Goal: Entertainment & Leisure: Consume media (video, audio)

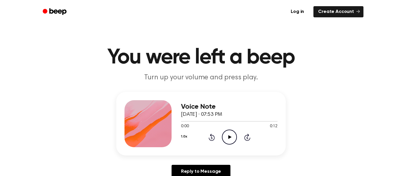
click at [231, 131] on icon "Play Audio" at bounding box center [229, 137] width 15 height 15
click at [231, 131] on icon "Pause Audio" at bounding box center [229, 137] width 15 height 15
click at [231, 131] on icon "Play Audio" at bounding box center [229, 137] width 15 height 15
click at [221, 140] on div "1.0x Rewind 5 seconds Play Audio Skip 5 seconds" at bounding box center [229, 137] width 96 height 15
click at [222, 140] on icon "Play Audio" at bounding box center [229, 137] width 15 height 15
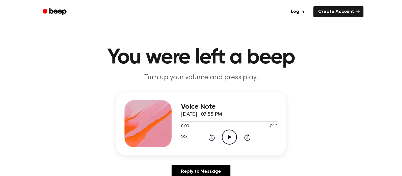
click at [230, 139] on icon "Play Audio" at bounding box center [229, 137] width 15 height 15
click at [224, 130] on icon "Play Audio" at bounding box center [229, 137] width 15 height 15
click at [224, 130] on icon "Pause Audio" at bounding box center [229, 137] width 15 height 15
click at [228, 140] on icon "Play Audio" at bounding box center [229, 137] width 15 height 15
click at [227, 132] on icon "Play Audio" at bounding box center [229, 137] width 15 height 15
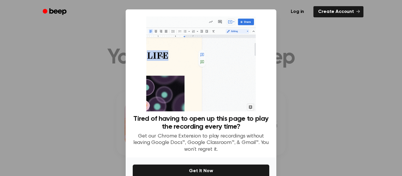
click at [317, 58] on div at bounding box center [201, 88] width 402 height 176
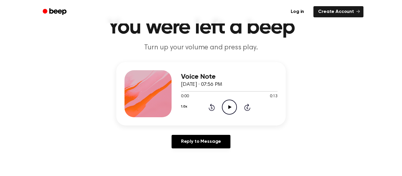
scroll to position [40, 0]
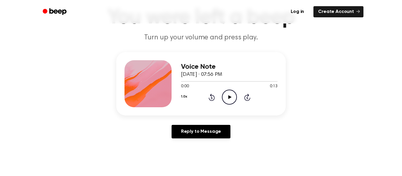
click at [225, 107] on div "Voice Note October 9, 2025 · 07:56 PM 0:00 0:13 Your browser does not support t…" at bounding box center [200, 84] width 169 height 64
click at [231, 96] on icon "Play Audio" at bounding box center [229, 97] width 15 height 15
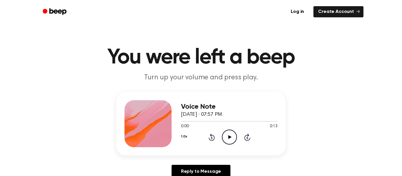
click at [229, 142] on icon "Play Audio" at bounding box center [229, 137] width 15 height 15
click at [230, 135] on icon "Play Audio" at bounding box center [229, 137] width 15 height 15
click at [228, 144] on circle at bounding box center [229, 137] width 14 height 14
click at [231, 136] on icon "Play Audio" at bounding box center [229, 137] width 15 height 15
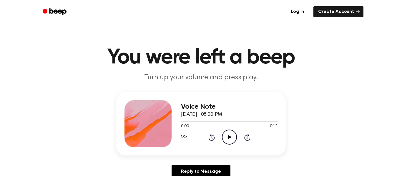
click at [229, 143] on icon "Play Audio" at bounding box center [229, 137] width 15 height 15
click at [228, 142] on icon "Play Audio" at bounding box center [229, 137] width 15 height 15
click at [223, 136] on icon "Pause Audio" at bounding box center [229, 137] width 15 height 15
click at [224, 138] on icon "Play Audio" at bounding box center [229, 137] width 15 height 15
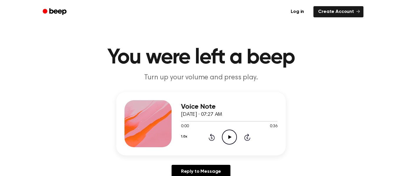
click at [234, 135] on icon "Play Audio" at bounding box center [229, 137] width 15 height 15
click at [226, 138] on icon "Play Audio" at bounding box center [229, 137] width 15 height 15
click at [222, 137] on icon "Play Audio" at bounding box center [229, 137] width 15 height 15
click at [227, 137] on icon "Play Audio" at bounding box center [229, 137] width 15 height 15
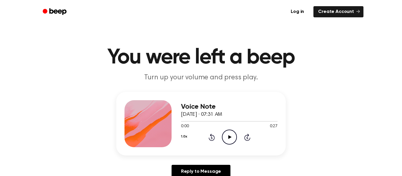
click at [231, 136] on icon "Play Audio" at bounding box center [229, 137] width 15 height 15
click at [223, 137] on icon "Play Audio" at bounding box center [229, 137] width 15 height 15
click at [225, 134] on icon "Pause Audio" at bounding box center [229, 137] width 15 height 15
click at [225, 134] on icon "Play Audio" at bounding box center [229, 137] width 15 height 15
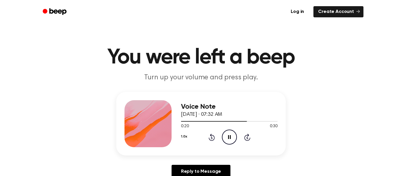
click at [225, 134] on icon "Pause Audio" at bounding box center [229, 137] width 15 height 15
click at [182, 120] on div at bounding box center [229, 121] width 96 height 5
click at [227, 136] on icon "Play Audio" at bounding box center [229, 137] width 15 height 15
click at [227, 136] on icon "Pause Audio" at bounding box center [229, 137] width 15 height 15
click at [227, 136] on icon "Play Audio" at bounding box center [229, 137] width 15 height 15
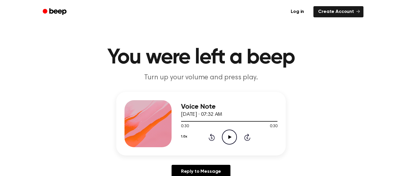
click at [226, 136] on icon "Play Audio" at bounding box center [229, 137] width 15 height 15
click at [230, 136] on icon "Play Audio" at bounding box center [229, 137] width 15 height 15
click at [227, 131] on icon "Play Audio" at bounding box center [229, 137] width 15 height 15
click at [233, 139] on icon "Play Audio" at bounding box center [229, 137] width 15 height 15
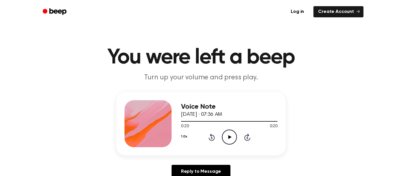
click at [233, 139] on icon "Play Audio" at bounding box center [229, 137] width 15 height 15
click at [237, 137] on div "1.0x Rewind 5 seconds Play Audio Skip 5 seconds" at bounding box center [229, 137] width 96 height 15
click at [229, 138] on icon at bounding box center [229, 137] width 3 height 4
click at [227, 139] on icon "Play Audio" at bounding box center [229, 137] width 15 height 15
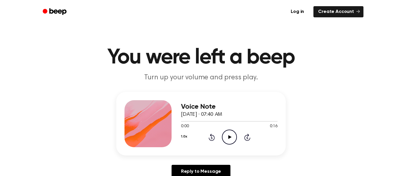
click at [226, 142] on icon "Play Audio" at bounding box center [229, 137] width 15 height 15
click at [228, 139] on icon "Play Audio" at bounding box center [229, 137] width 15 height 15
click at [226, 132] on icon "Play Audio" at bounding box center [229, 137] width 15 height 15
click at [233, 134] on icon "Play Audio" at bounding box center [229, 137] width 15 height 15
click at [231, 132] on icon "Play Audio" at bounding box center [229, 137] width 15 height 15
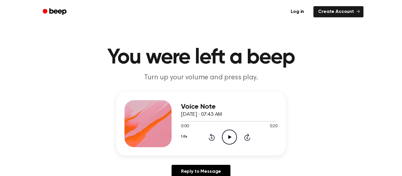
click at [224, 141] on icon "Play Audio" at bounding box center [229, 137] width 15 height 15
click at [223, 132] on circle at bounding box center [229, 137] width 14 height 14
click at [225, 141] on icon "Play Audio" at bounding box center [229, 137] width 15 height 15
click at [228, 138] on icon "Play Audio" at bounding box center [229, 137] width 15 height 15
click at [231, 141] on icon "Play Audio" at bounding box center [229, 137] width 15 height 15
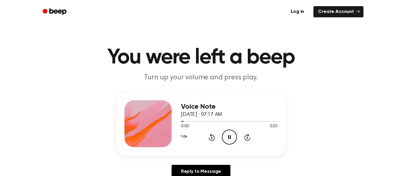
click at [232, 141] on icon "Pause Audio" at bounding box center [229, 137] width 15 height 15
click at [232, 141] on icon "Play Audio" at bounding box center [229, 137] width 15 height 15
click at [235, 142] on icon "Play Audio" at bounding box center [229, 137] width 15 height 15
click at [235, 142] on icon "Pause Audio" at bounding box center [229, 137] width 15 height 15
click at [231, 136] on icon "Play Audio" at bounding box center [229, 137] width 15 height 15
